Goal: Register for event/course

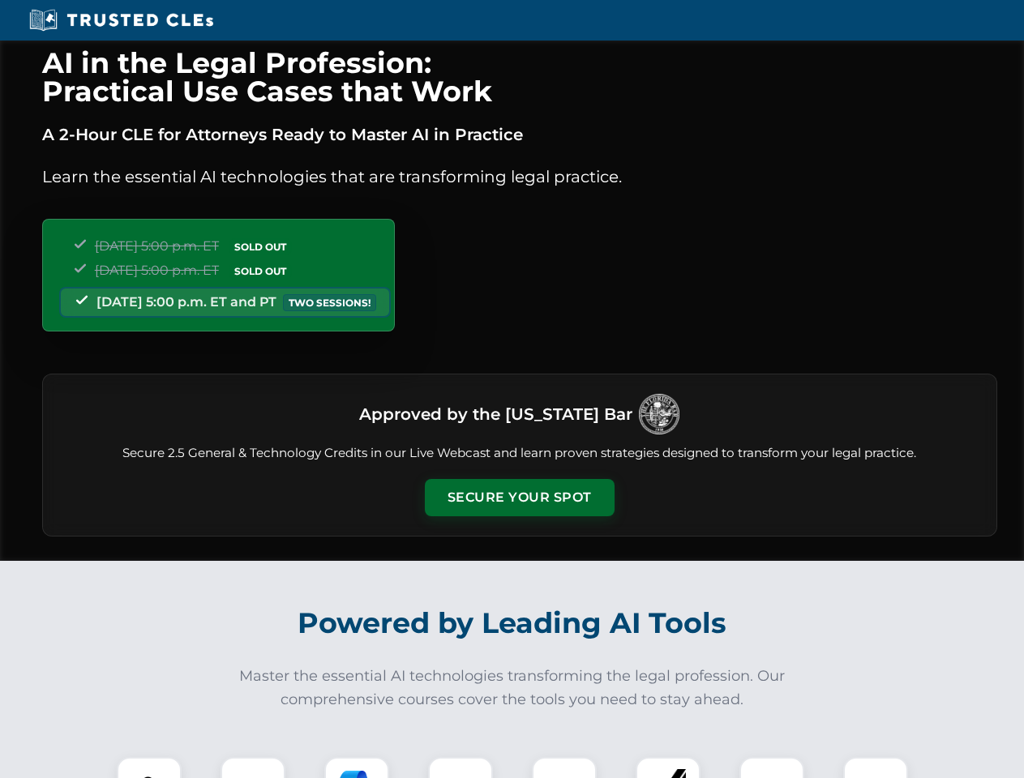
click at [519, 498] on button "Secure Your Spot" at bounding box center [520, 497] width 190 height 37
click at [149, 768] on img at bounding box center [149, 789] width 47 height 47
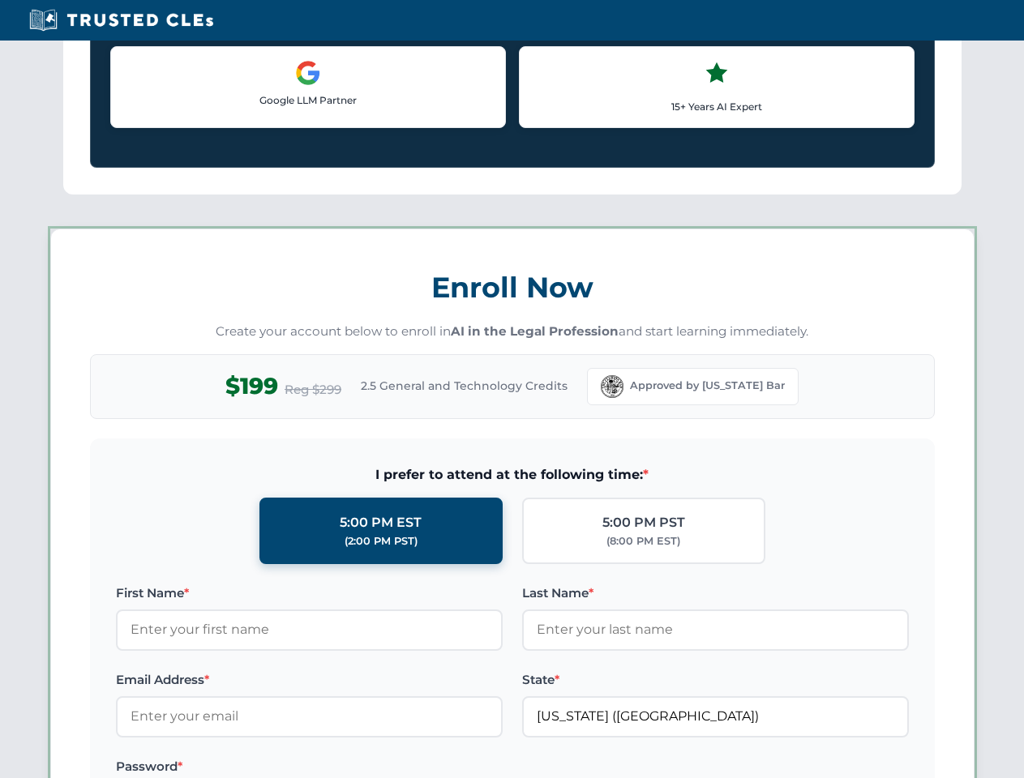
click at [357, 768] on label "Password *" at bounding box center [309, 766] width 387 height 19
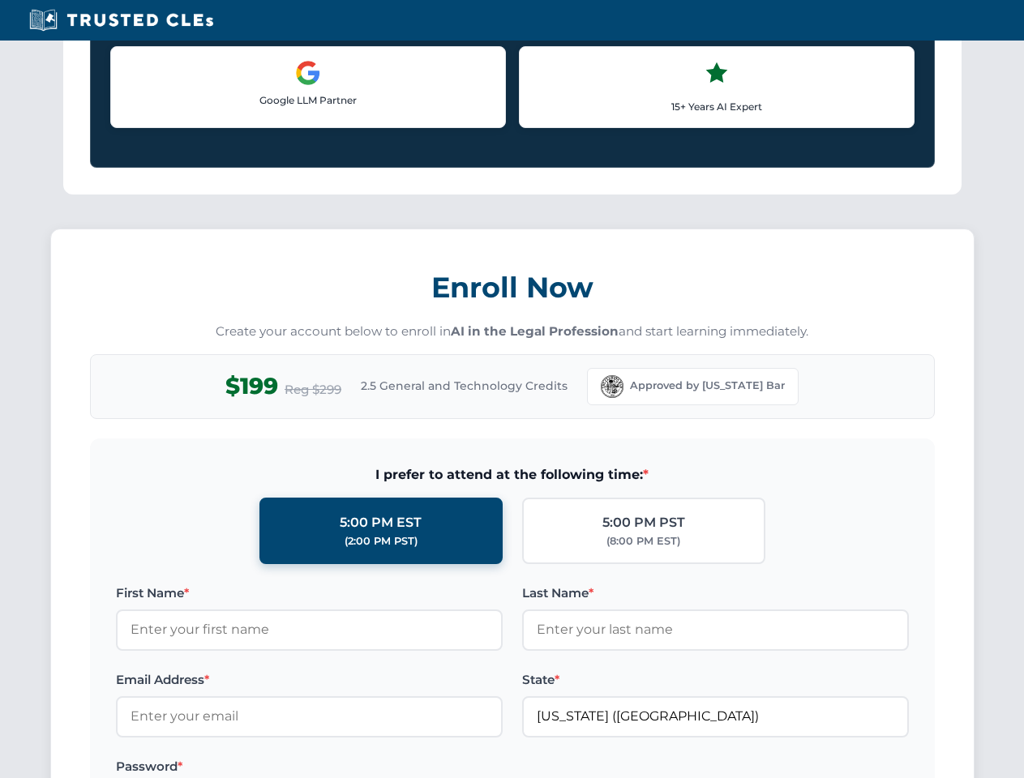
scroll to position [1592, 0]
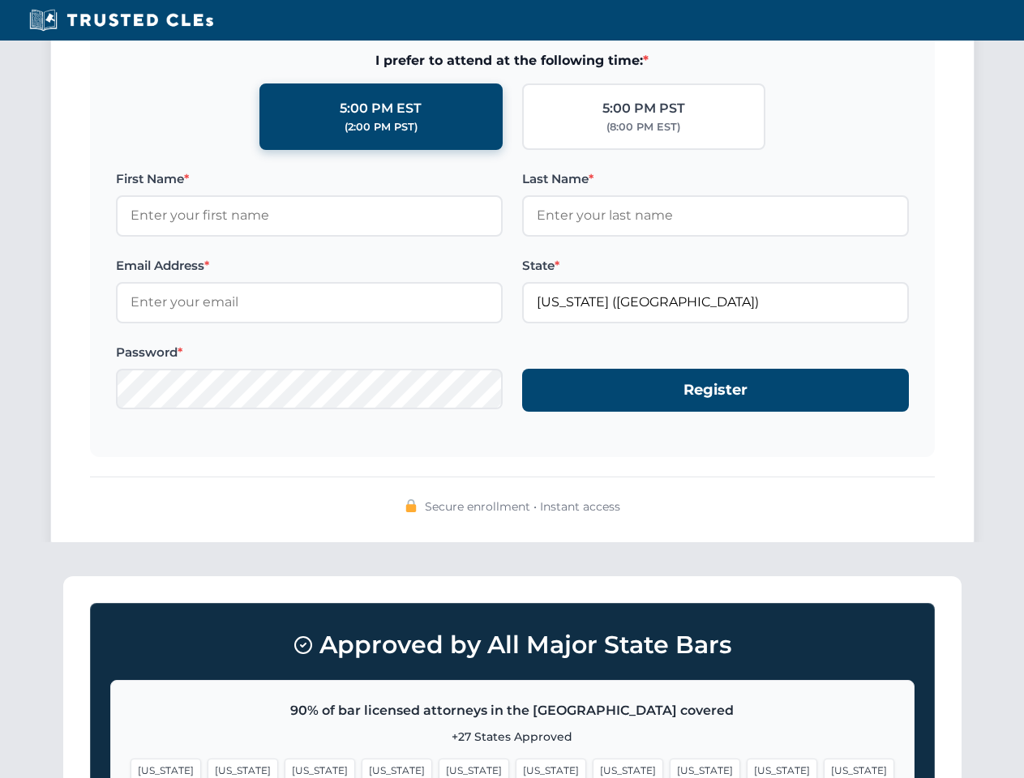
click at [747, 768] on span "[US_STATE]" at bounding box center [782, 771] width 71 height 24
